Goal: Task Accomplishment & Management: Use online tool/utility

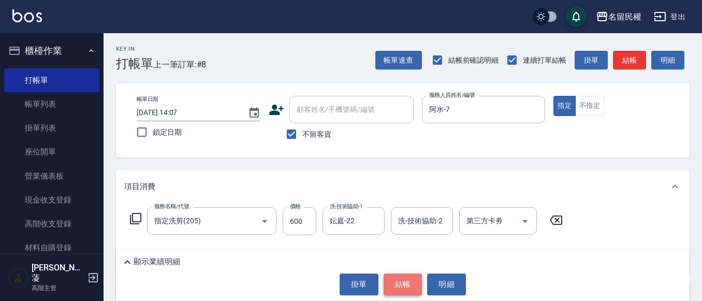
click at [416, 289] on button "結帳" at bounding box center [403, 285] width 39 height 22
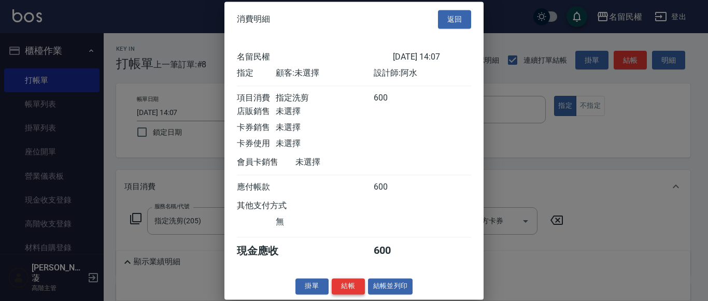
click at [355, 294] on button "結帳" at bounding box center [348, 286] width 33 height 16
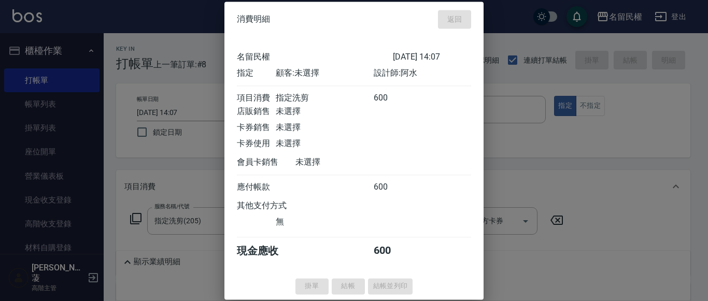
type input "[DATE] 15:16"
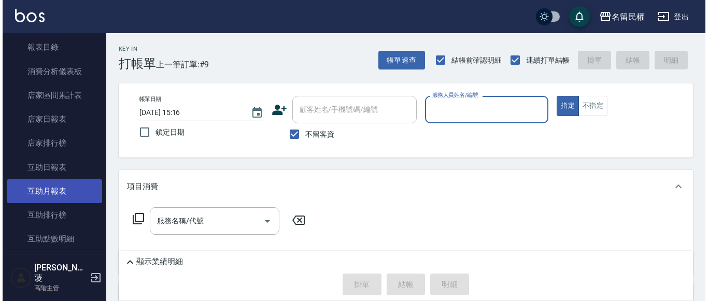
scroll to position [466, 0]
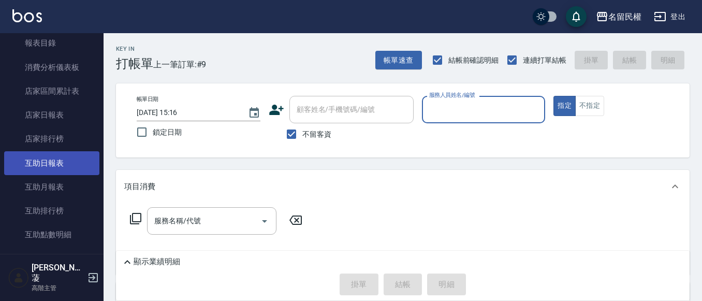
click at [36, 171] on link "互助日報表" at bounding box center [51, 163] width 95 height 24
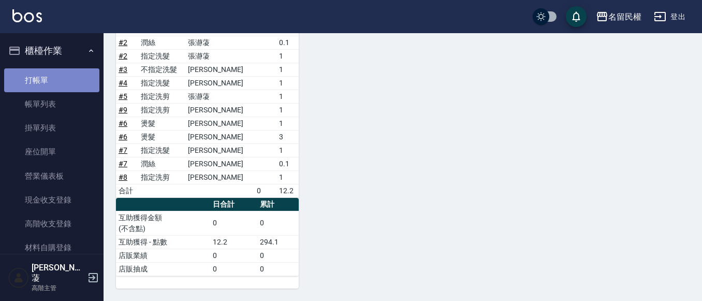
click at [52, 75] on link "打帳單" at bounding box center [51, 80] width 95 height 24
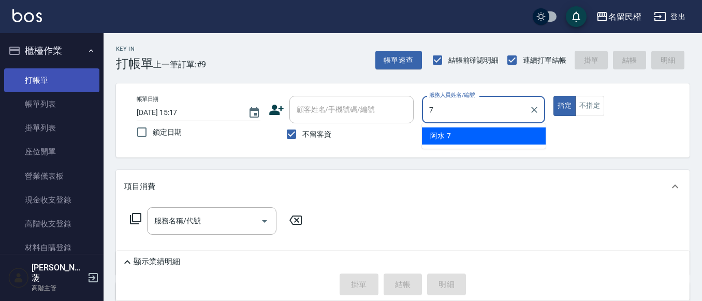
type input "阿水-7"
type button "true"
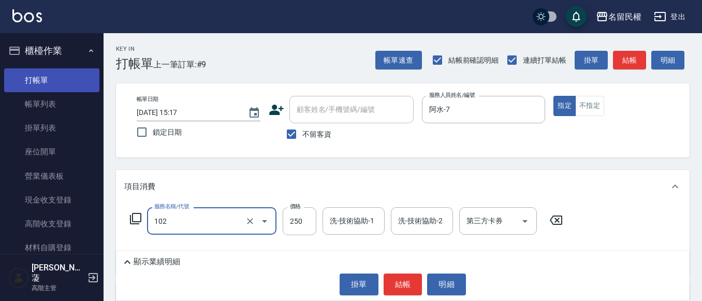
type input "指定洗髮(102)"
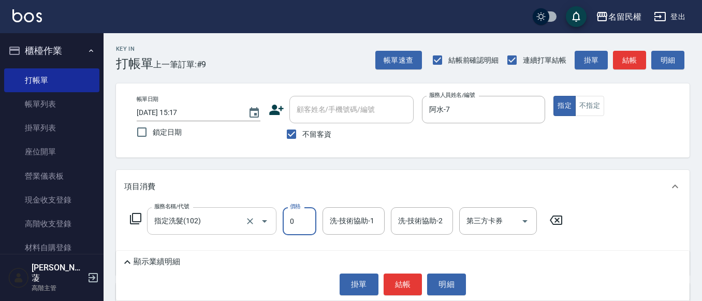
click at [245, 227] on div at bounding box center [257, 220] width 29 height 27
type input "0"
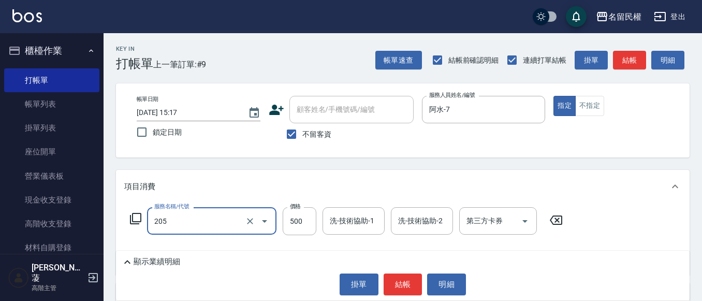
type input "指定洗剪(205)"
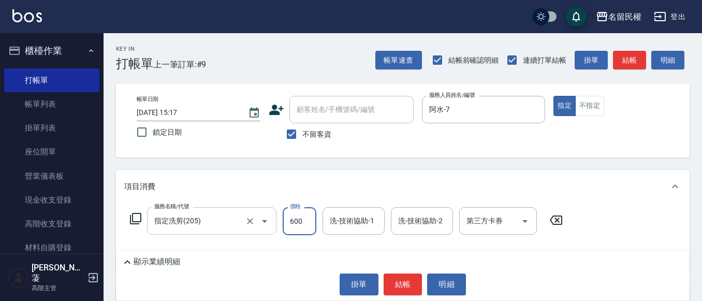
type input "600"
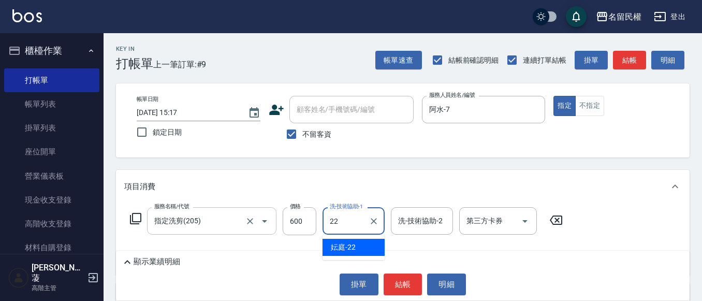
type input "妘庭-22"
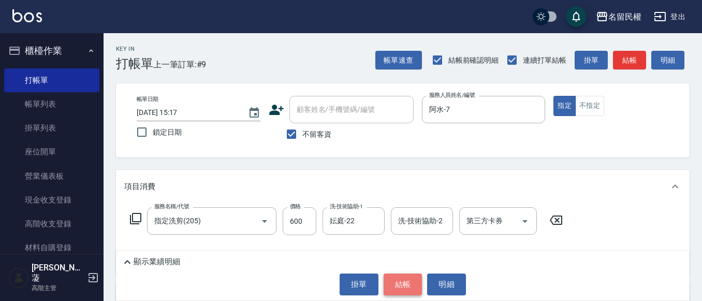
click at [412, 279] on button "結帳" at bounding box center [403, 285] width 39 height 22
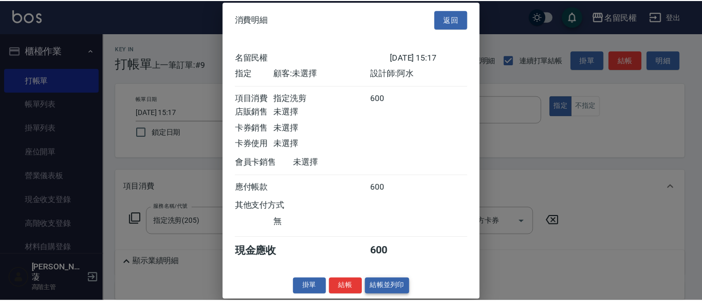
scroll to position [13, 0]
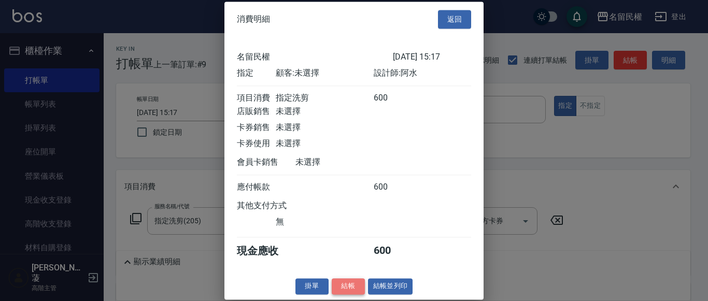
click at [354, 289] on button "結帳" at bounding box center [348, 286] width 33 height 16
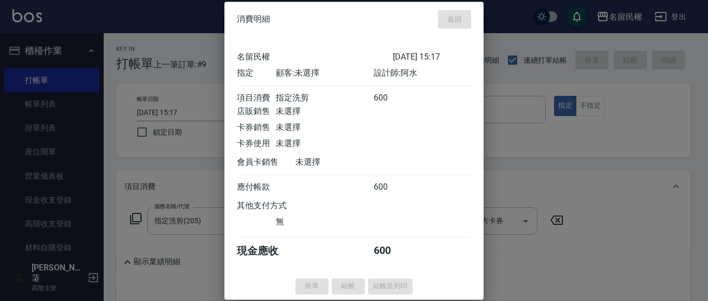
type input "[DATE] 15:35"
